Goal: Task Accomplishment & Management: Use online tool/utility

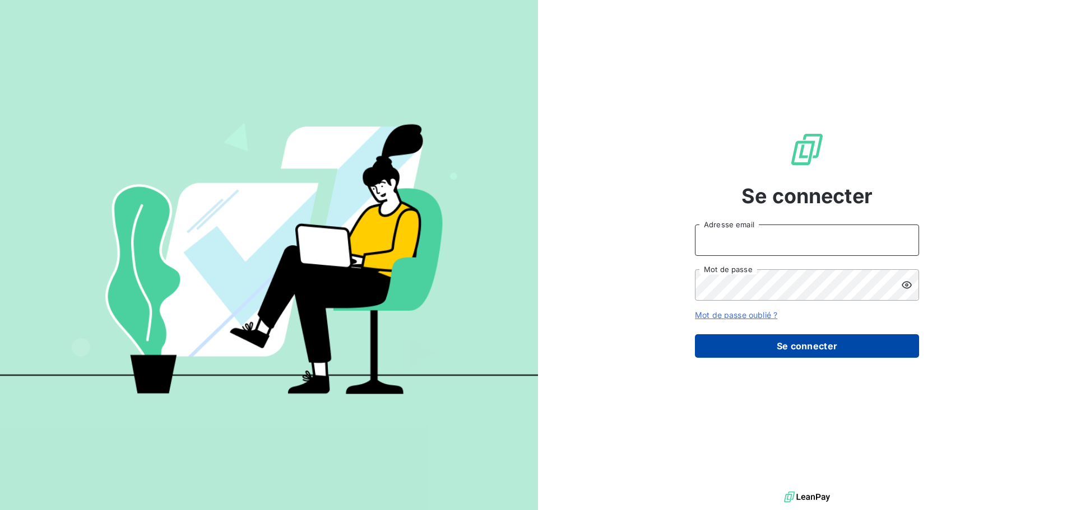
type input "[EMAIL_ADDRESS][DOMAIN_NAME]"
click at [758, 335] on button "Se connecter" at bounding box center [807, 346] width 224 height 24
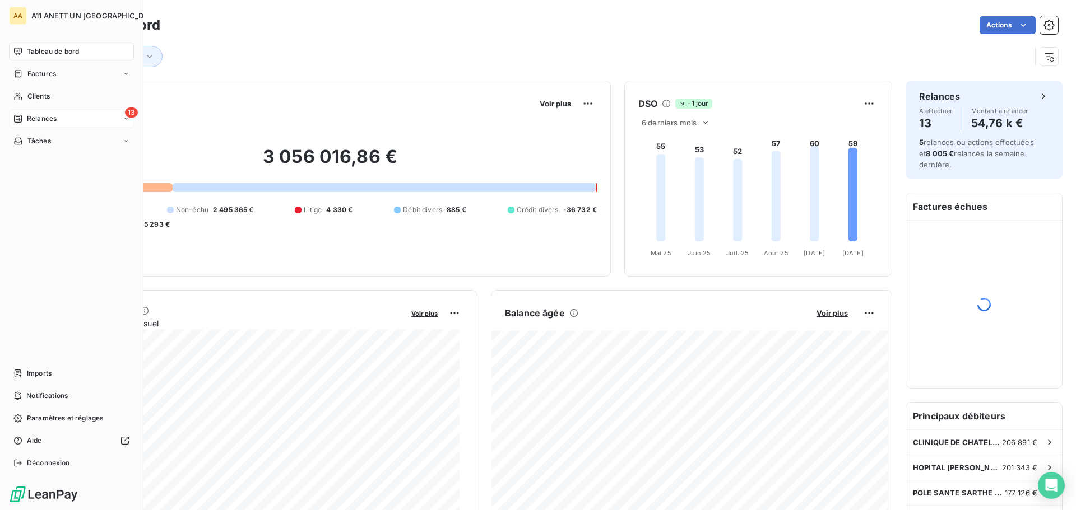
click at [16, 117] on icon at bounding box center [18, 119] width 8 height 8
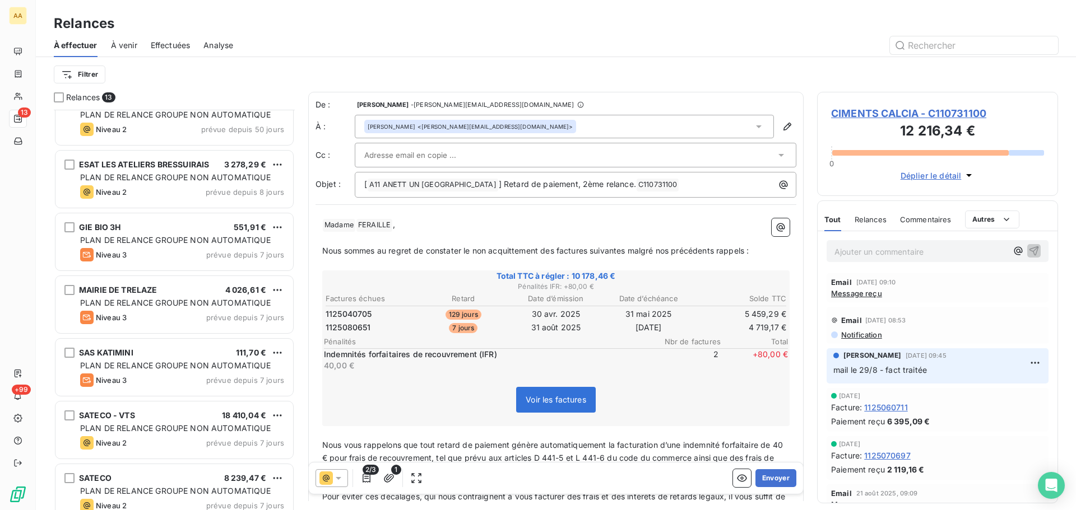
scroll to position [169, 0]
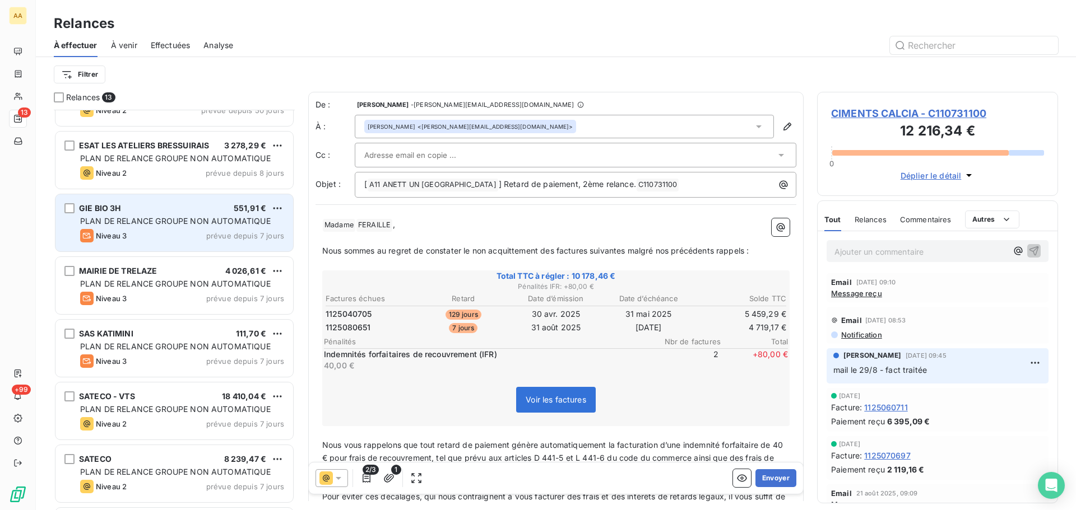
click at [189, 220] on span "PLAN DE RELANCE GROUPE NON AUTOMATIQUE" at bounding box center [175, 221] width 190 height 10
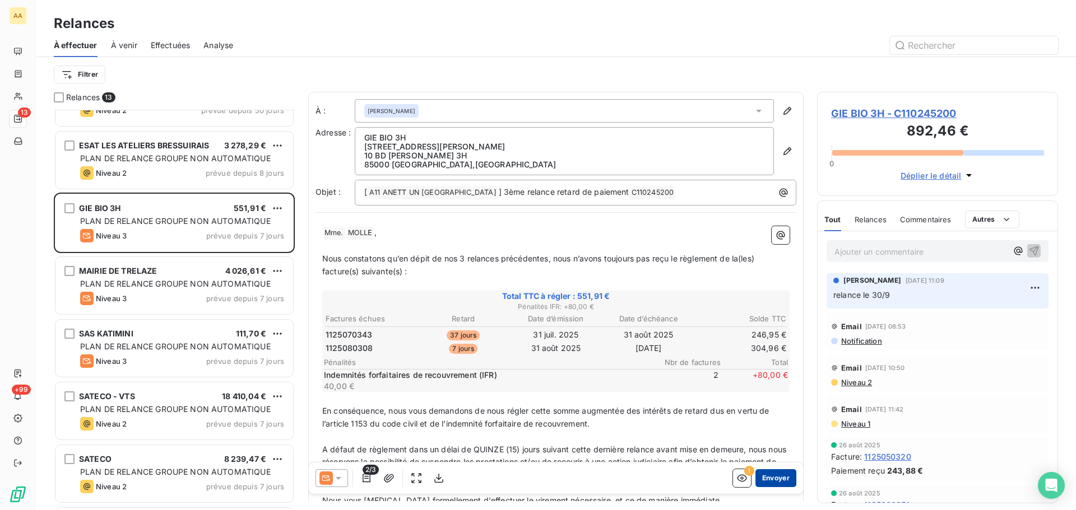
click at [768, 476] on button "Envoyer" at bounding box center [775, 478] width 41 height 18
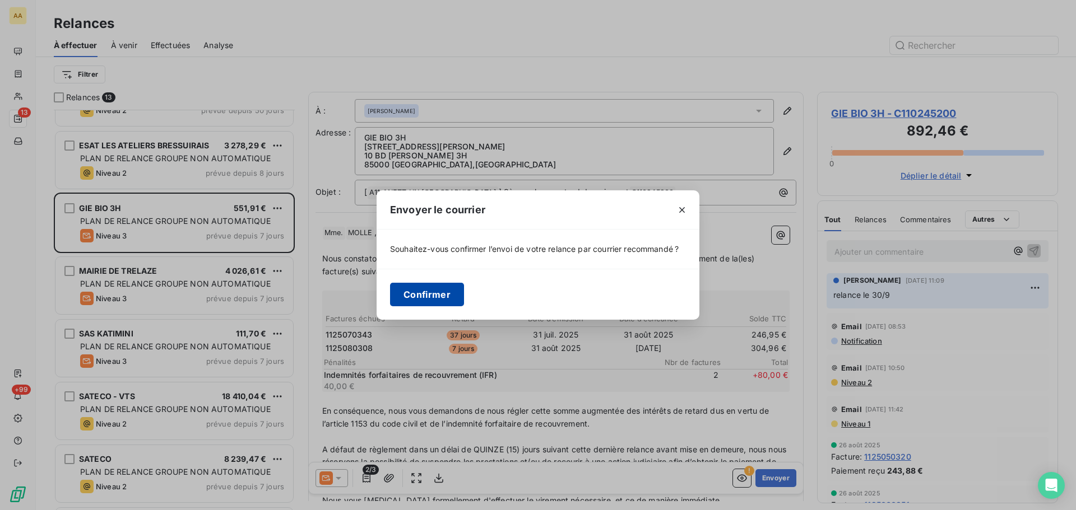
click at [429, 295] on button "Confirmer" at bounding box center [427, 295] width 74 height 24
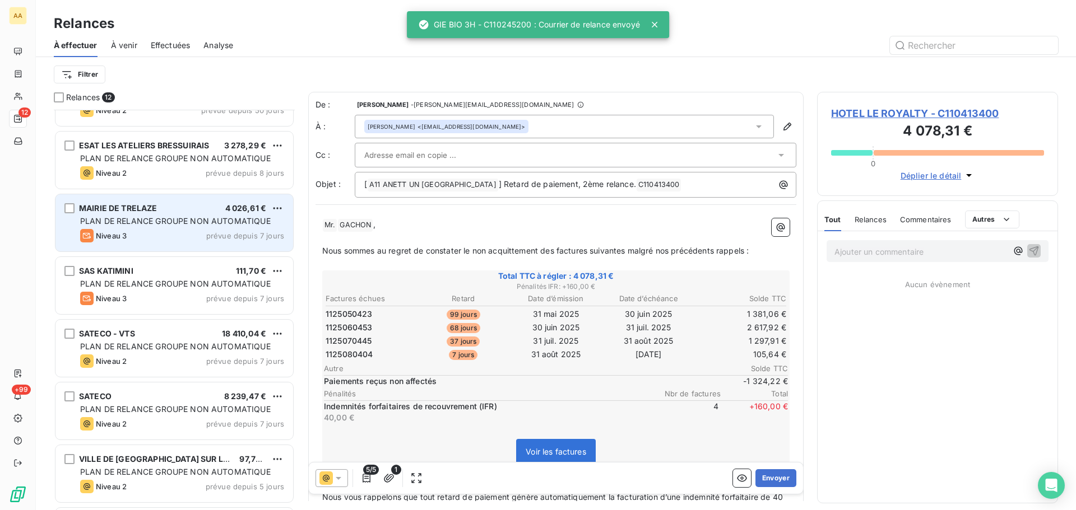
click at [148, 218] on span "PLAN DE RELANCE GROUPE NON AUTOMATIQUE" at bounding box center [175, 221] width 190 height 10
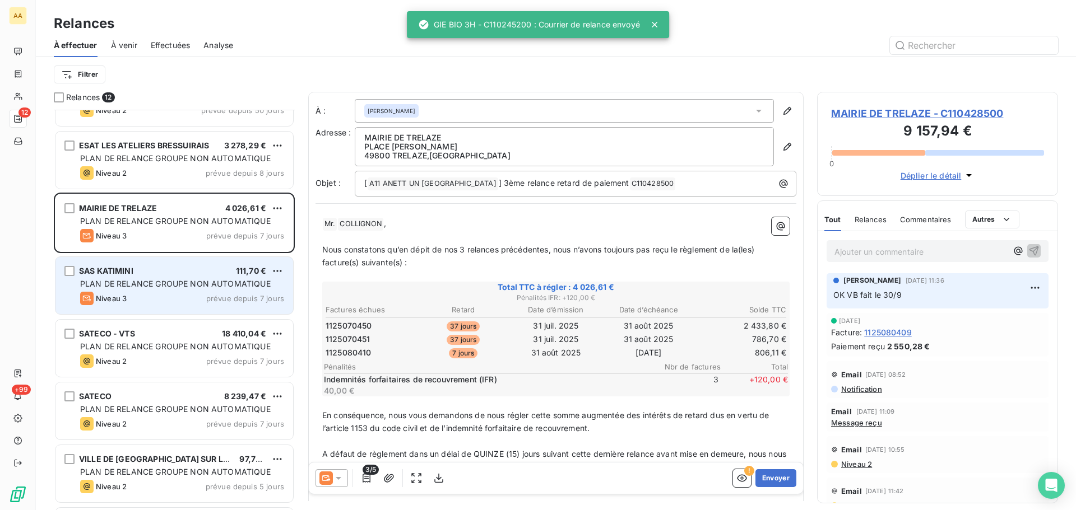
click at [156, 296] on div "Niveau 3 prévue depuis 7 jours" at bounding box center [182, 298] width 204 height 13
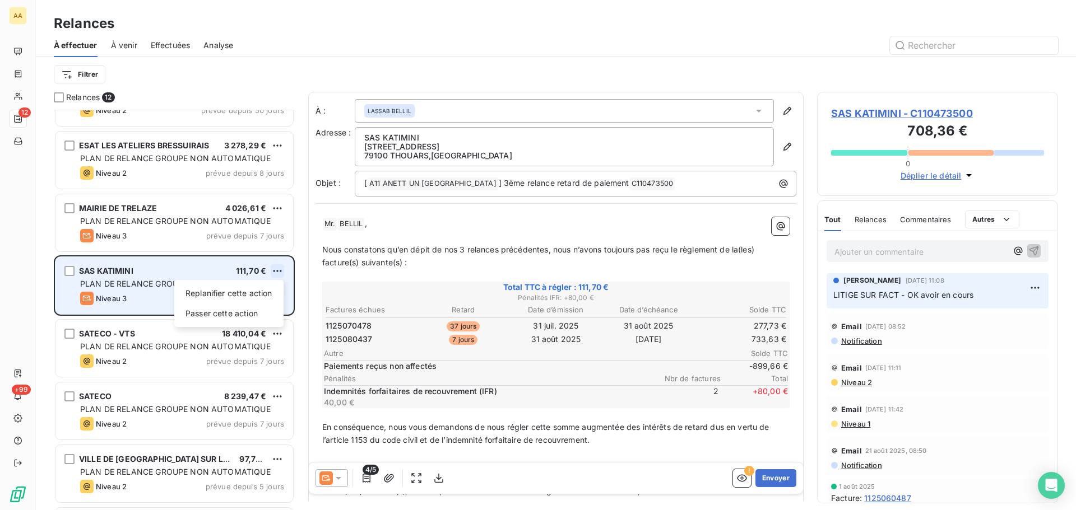
click at [276, 269] on html "AA 12 +99 Relances À effectuer À venir Effectuées Analyse Filtrer Relances 12 H…" at bounding box center [538, 255] width 1076 height 510
click at [224, 314] on div "Passer cette action" at bounding box center [229, 314] width 100 height 18
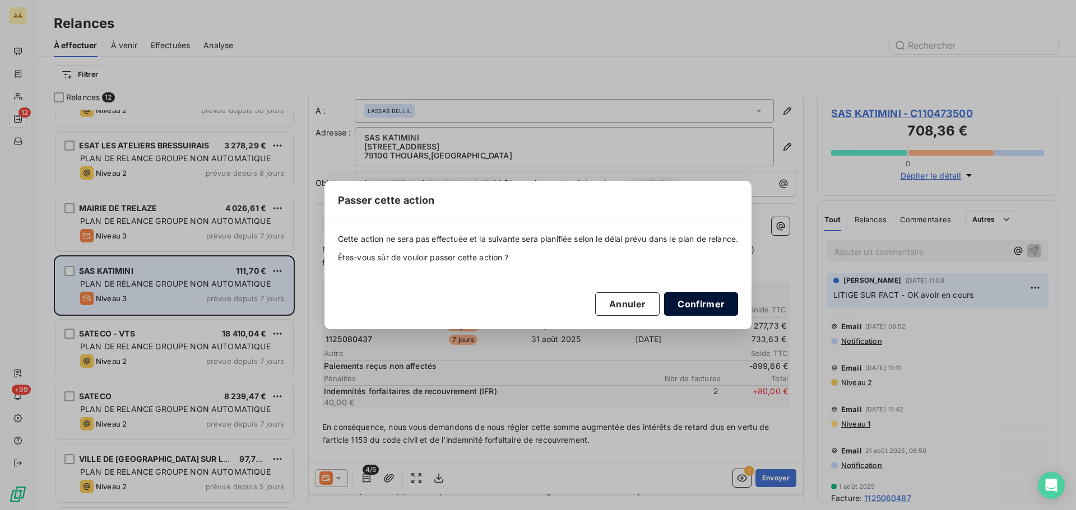
click at [713, 305] on button "Confirmer" at bounding box center [701, 304] width 74 height 24
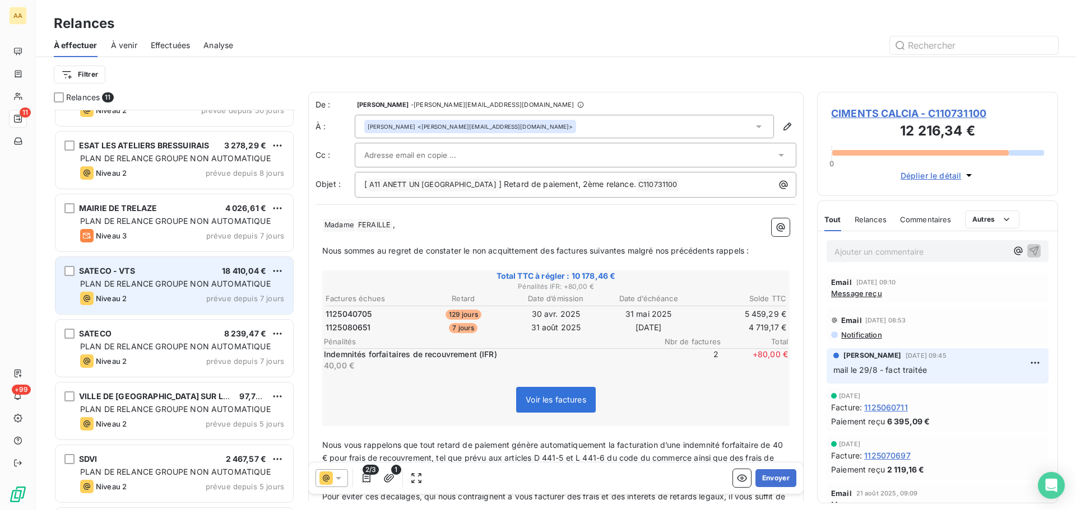
click at [168, 285] on span "PLAN DE RELANCE GROUPE NON AUTOMATIQUE" at bounding box center [175, 284] width 190 height 10
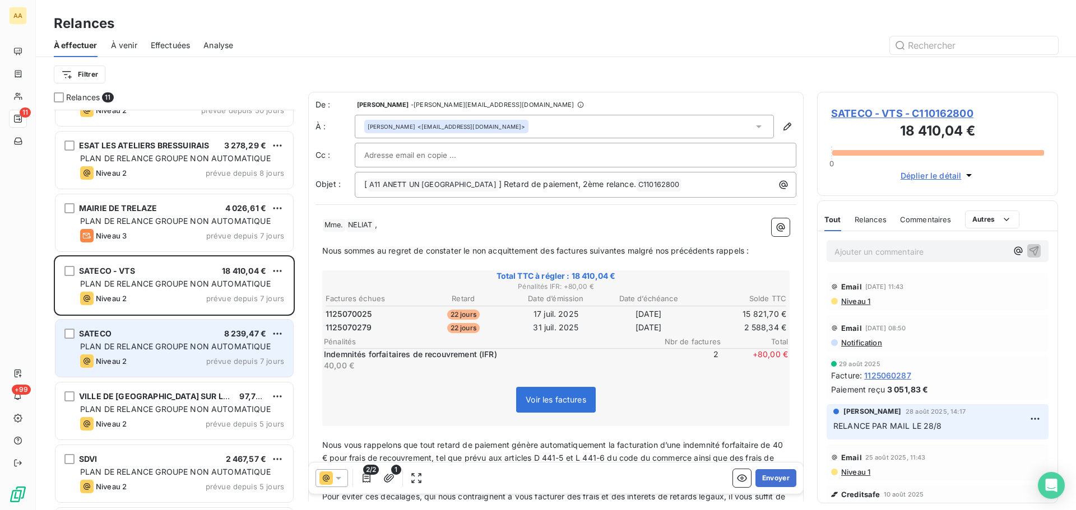
click at [175, 350] on span "PLAN DE RELANCE GROUPE NON AUTOMATIQUE" at bounding box center [175, 347] width 190 height 10
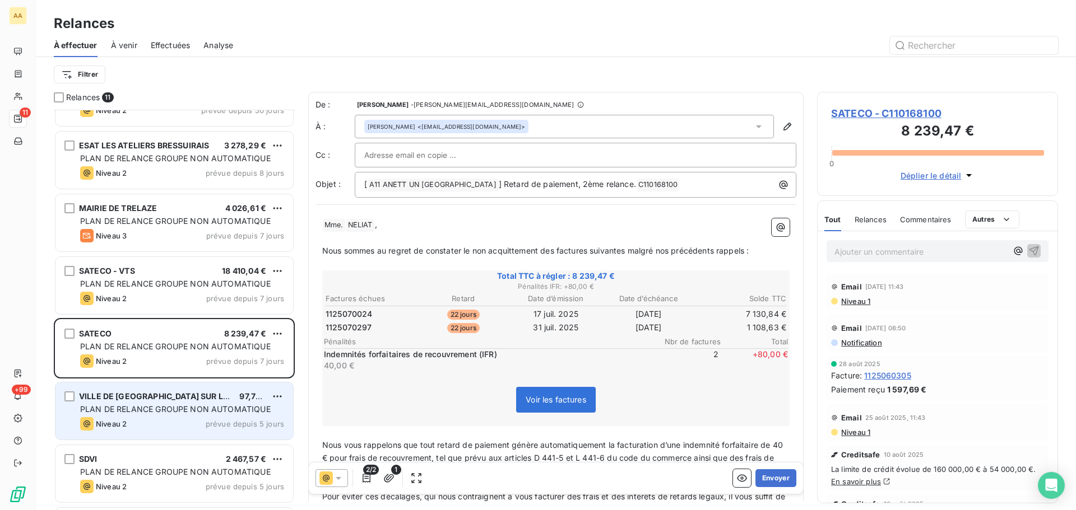
click at [138, 409] on span "PLAN DE RELANCE GROUPE NON AUTOMATIQUE" at bounding box center [175, 410] width 190 height 10
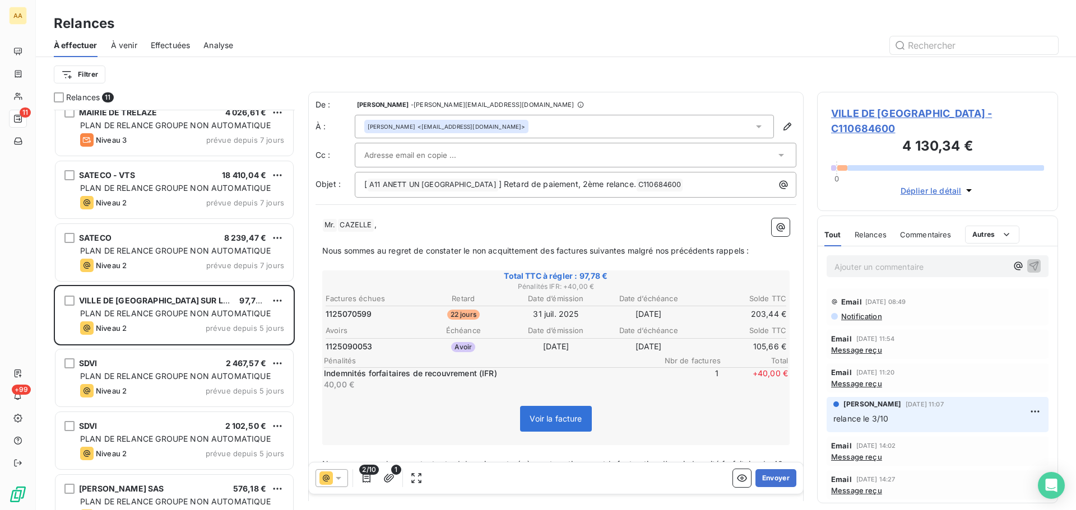
scroll to position [290, 0]
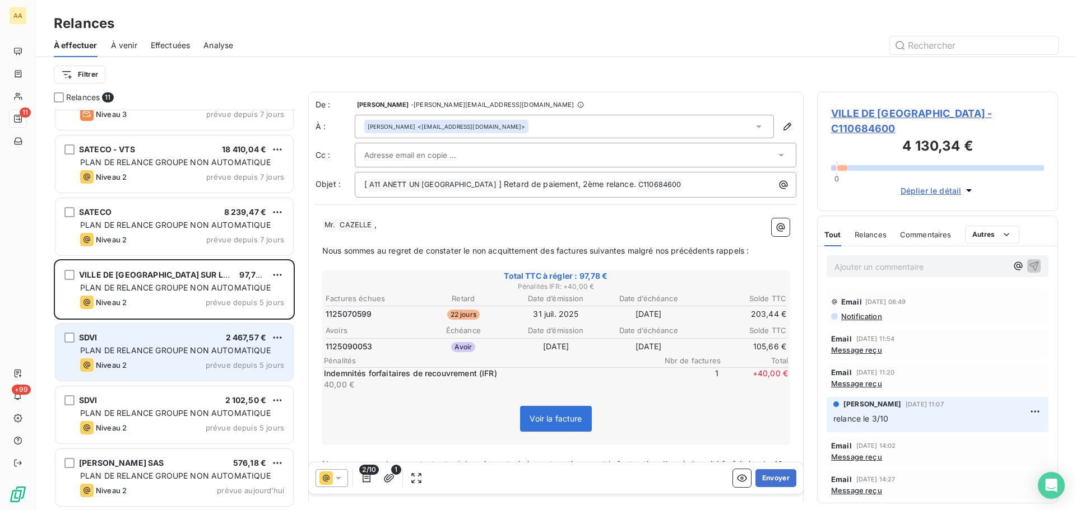
drag, startPoint x: 179, startPoint y: 360, endPoint x: 229, endPoint y: 359, distance: 49.3
click at [179, 360] on div "Niveau 2 prévue depuis 5 jours" at bounding box center [182, 365] width 204 height 13
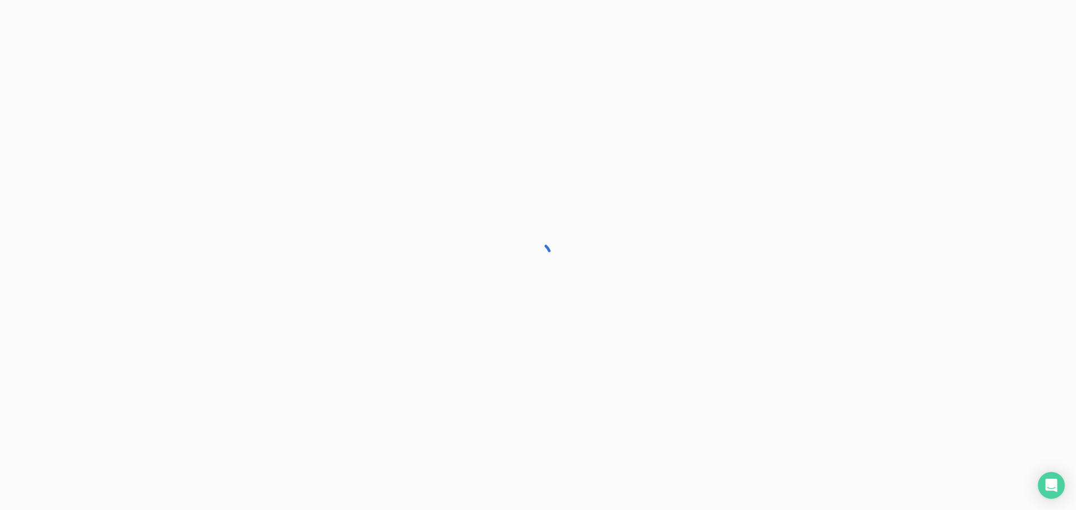
click at [276, 344] on div at bounding box center [538, 255] width 1076 height 510
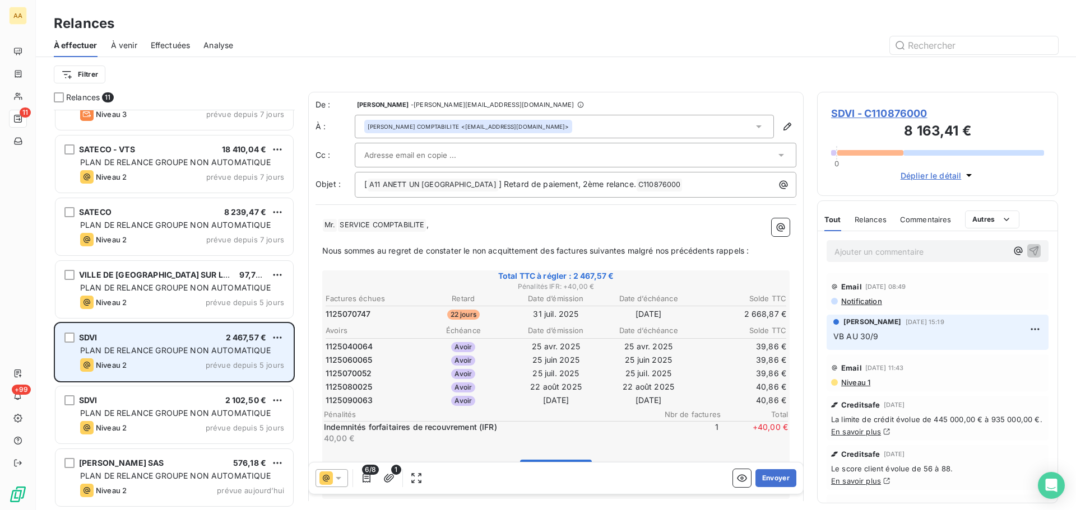
scroll to position [392, 233]
click at [277, 339] on html "AA 11 +99 Relances À effectuer À venir Effectuées Analyse Filtrer Relances 11 E…" at bounding box center [538, 255] width 1076 height 510
click at [250, 380] on div "Passer cette action" at bounding box center [229, 380] width 100 height 18
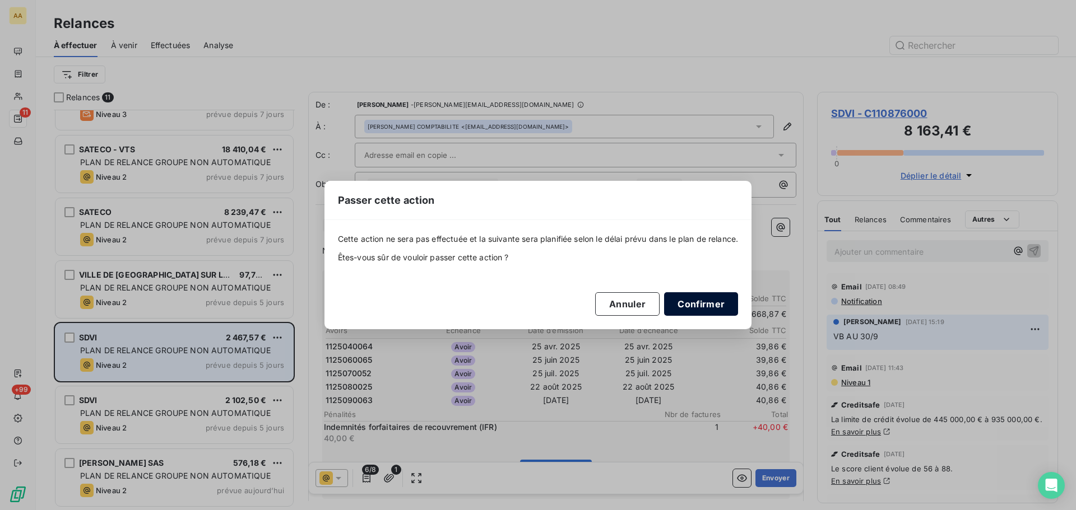
click at [687, 299] on button "Confirmer" at bounding box center [701, 304] width 74 height 24
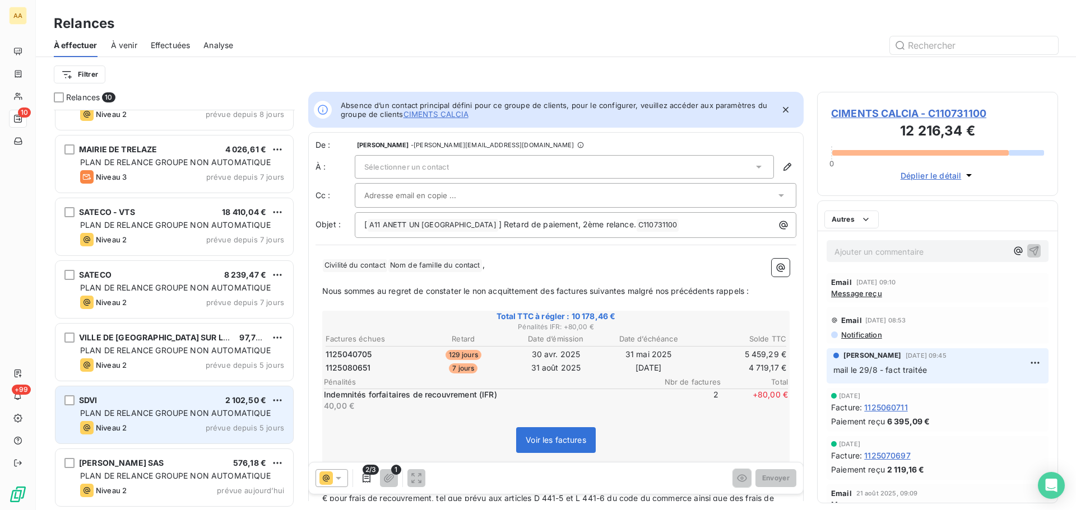
scroll to position [227, 0]
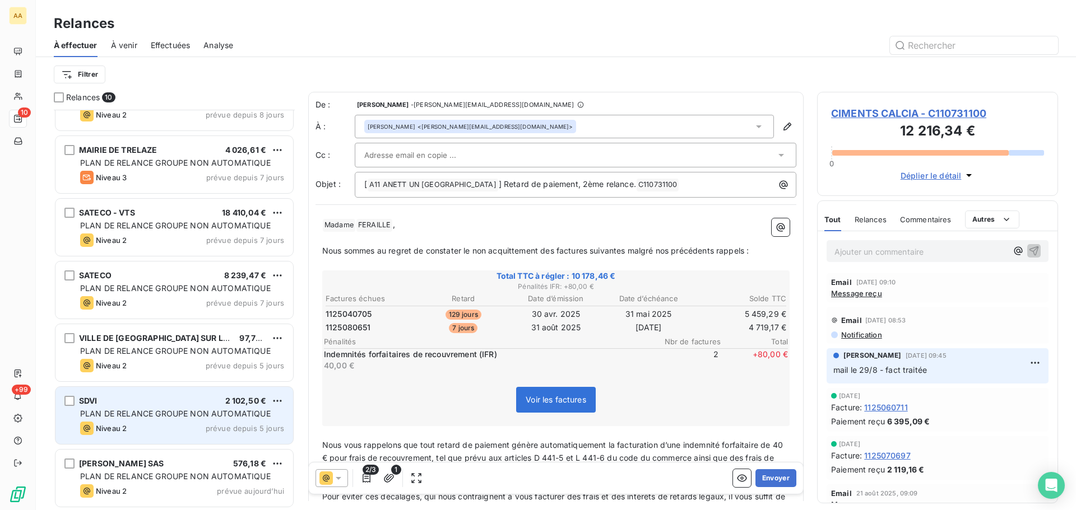
click at [155, 416] on span "PLAN DE RELANCE GROUPE NON AUTOMATIQUE" at bounding box center [175, 414] width 190 height 10
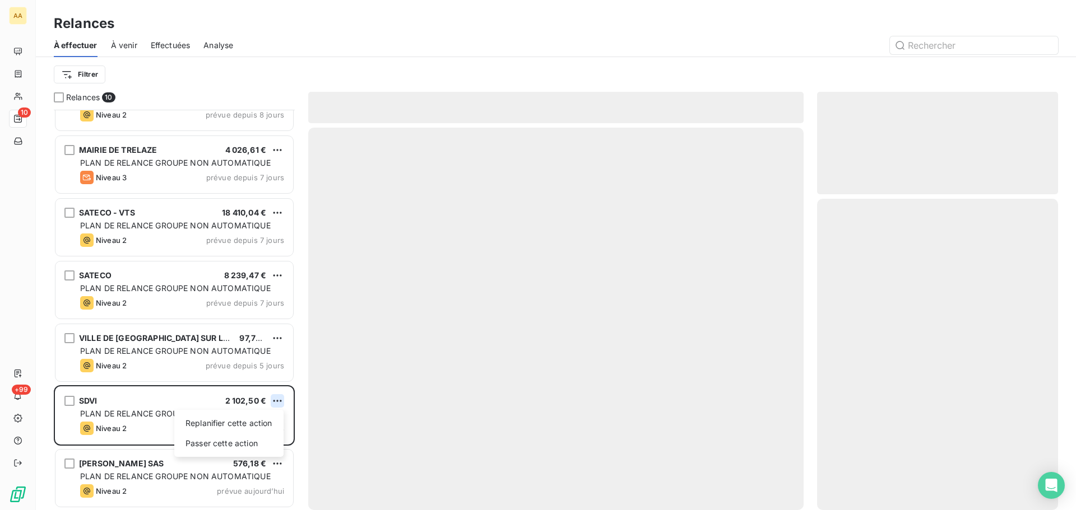
click at [276, 399] on html "AA 10 +99 Relances À effectuer À venir Effectuées Analyse Filtrer Relances 10 C…" at bounding box center [538, 255] width 1076 height 510
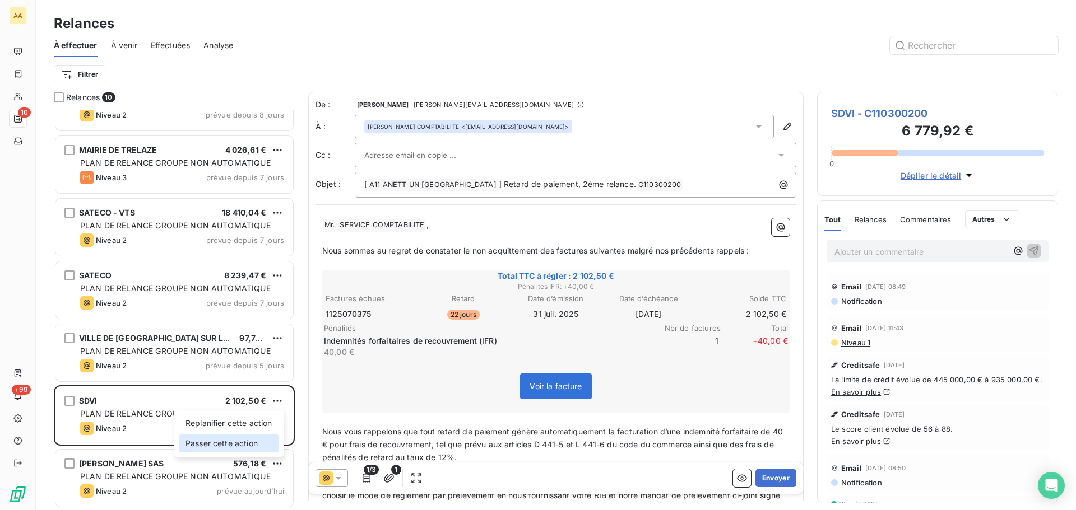
click at [225, 447] on div "Passer cette action" at bounding box center [229, 444] width 100 height 18
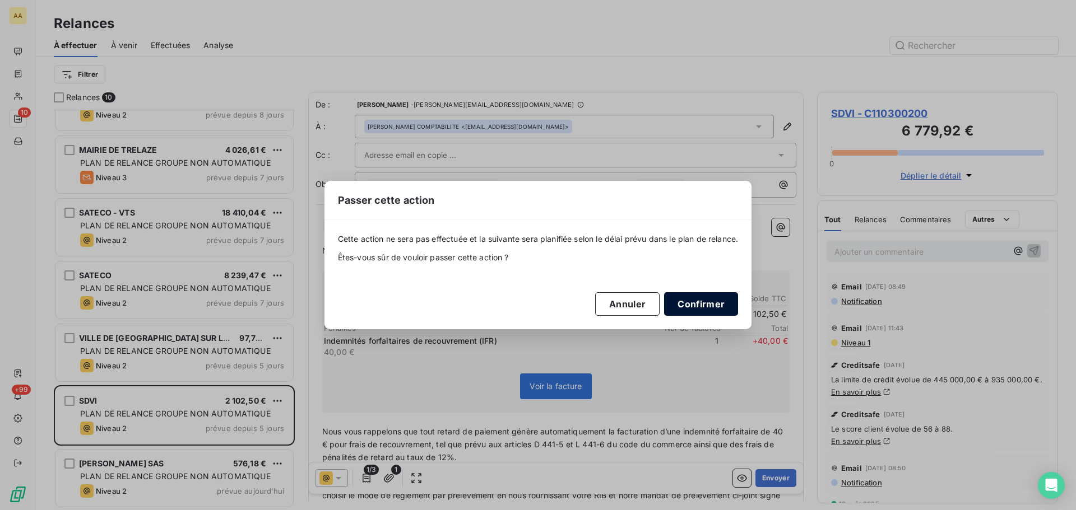
click at [722, 302] on button "Confirmer" at bounding box center [701, 304] width 74 height 24
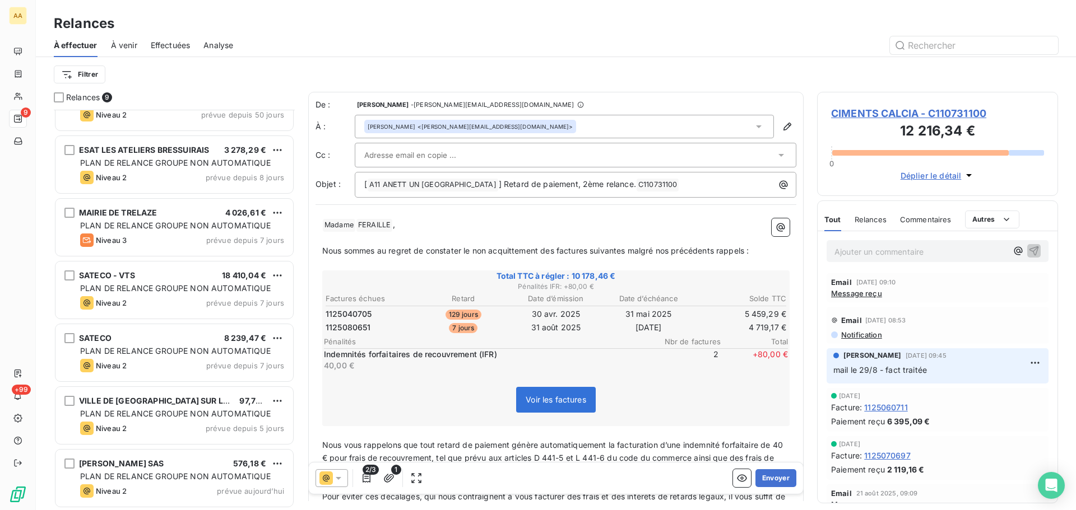
scroll to position [165, 0]
click at [277, 460] on html "AA 9 +99 Relances À effectuer À venir Effectuées Analyse Filtrer Relances 9 HOT…" at bounding box center [538, 255] width 1076 height 510
click at [208, 439] on div "Passer cette action" at bounding box center [229, 441] width 100 height 18
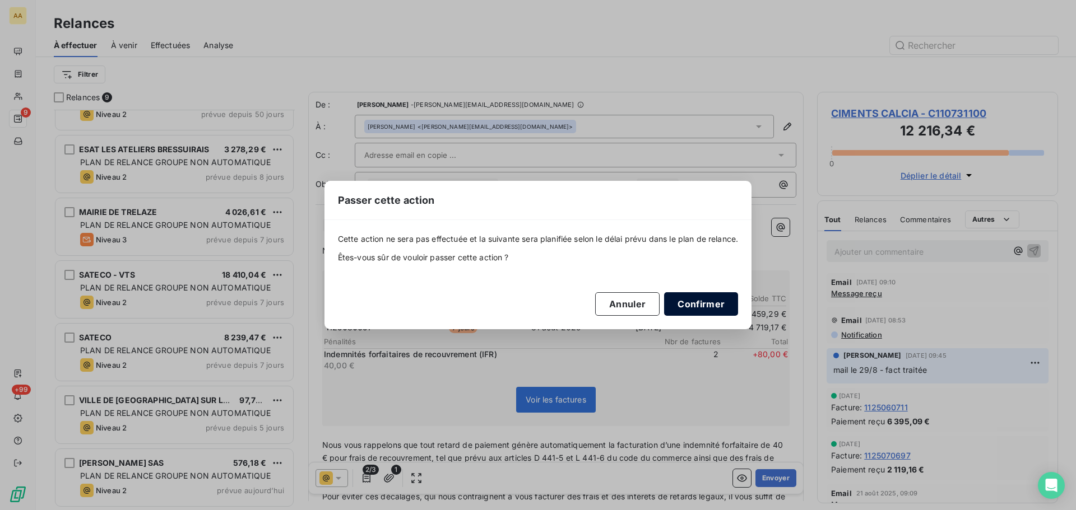
click at [705, 303] on button "Confirmer" at bounding box center [701, 304] width 74 height 24
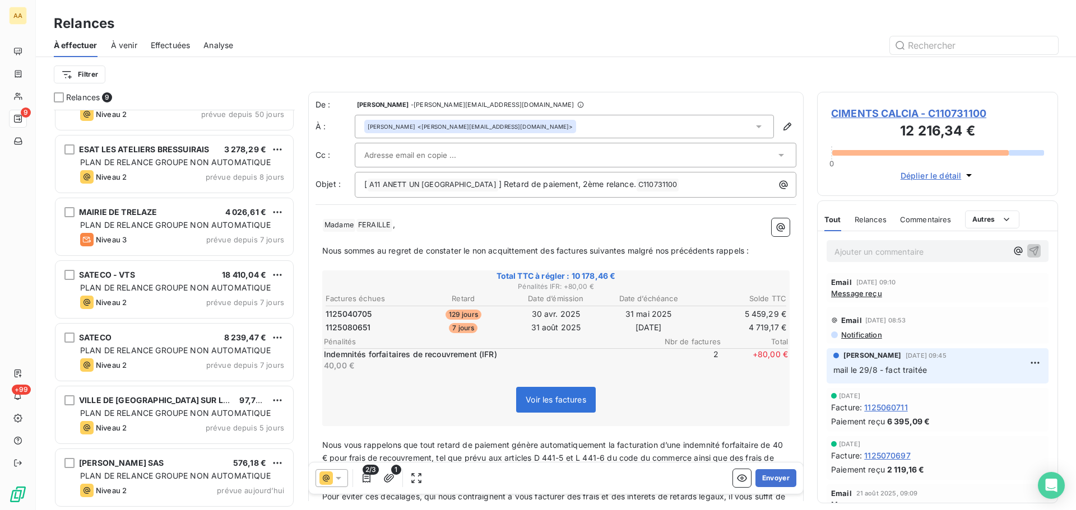
scroll to position [101, 0]
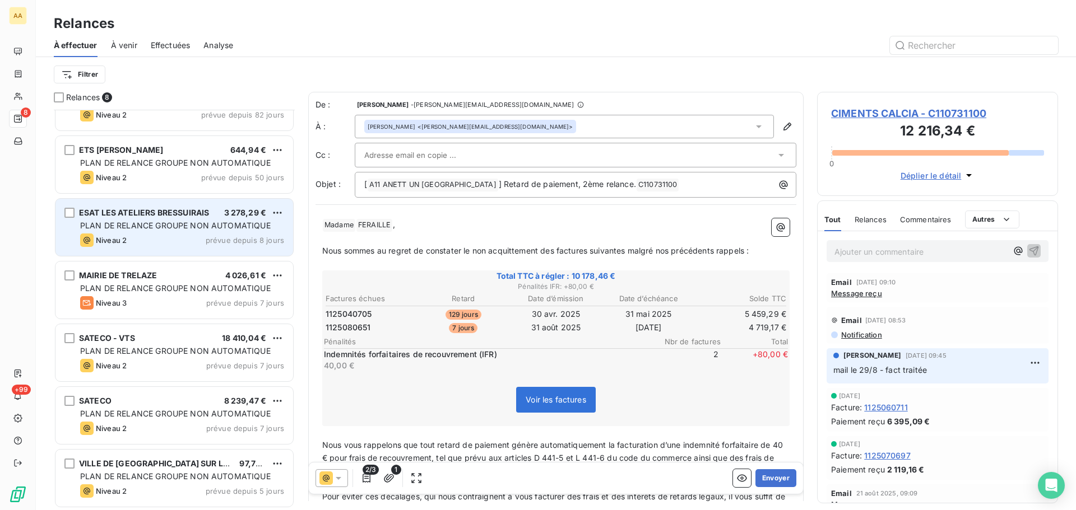
click at [160, 234] on div "Niveau 2 prévue depuis 8 jours" at bounding box center [182, 240] width 204 height 13
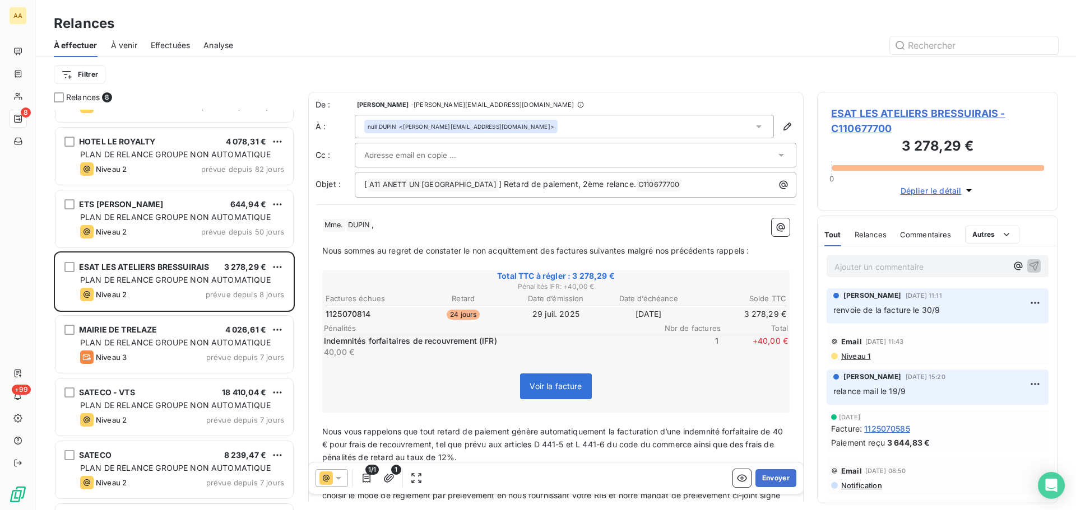
scroll to position [102, 0]
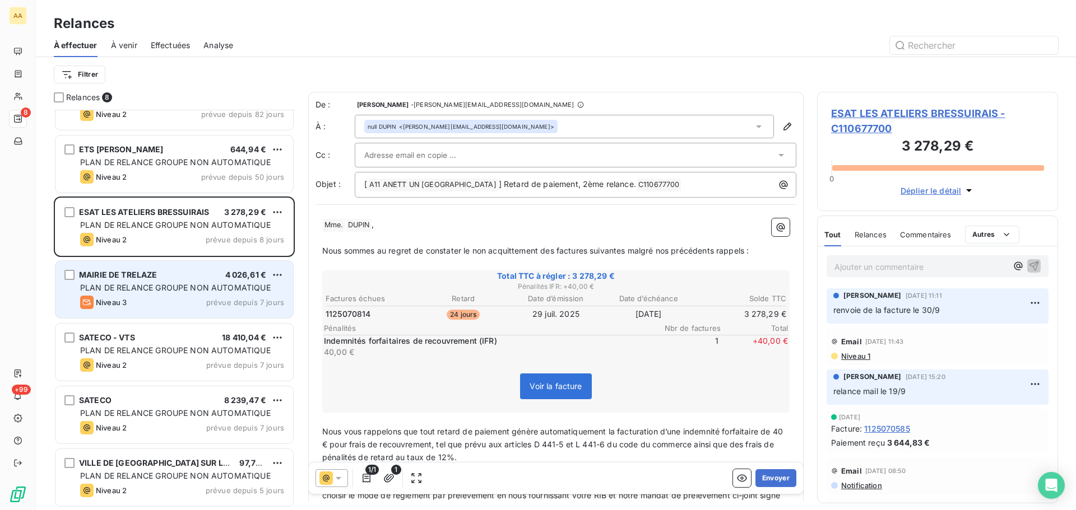
click at [197, 293] on div "PLAN DE RELANCE GROUPE NON AUTOMATIQUE" at bounding box center [182, 287] width 204 height 11
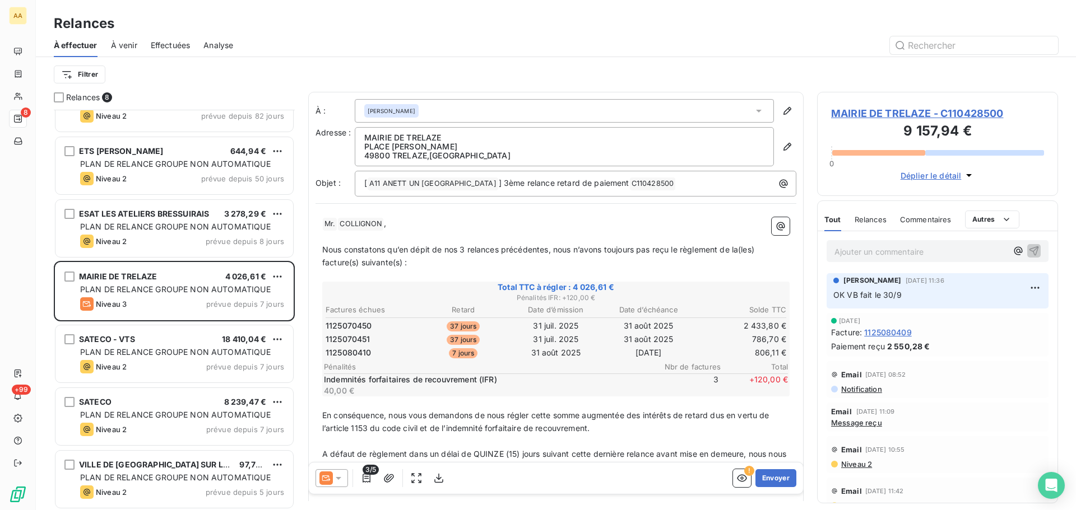
scroll to position [102, 0]
